Goal: Find specific page/section: Find specific page/section

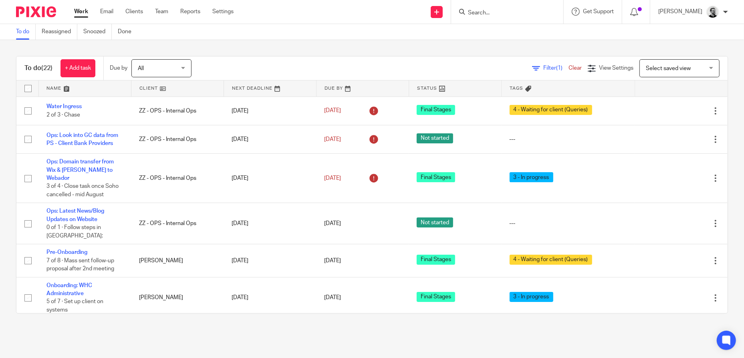
click at [491, 13] on input "Search" at bounding box center [503, 13] width 72 height 7
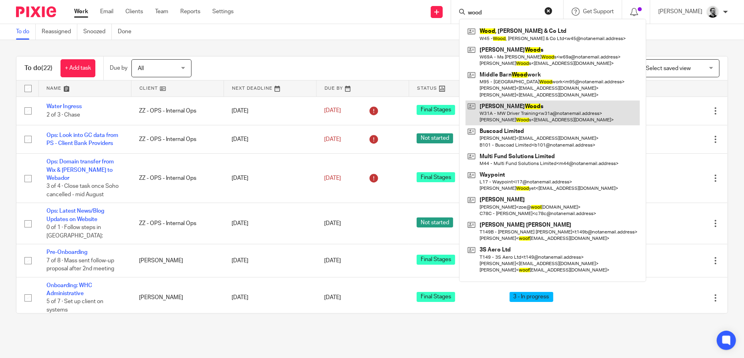
type input "wood"
click at [551, 112] on link at bounding box center [553, 113] width 174 height 25
